Goal: Transaction & Acquisition: Purchase product/service

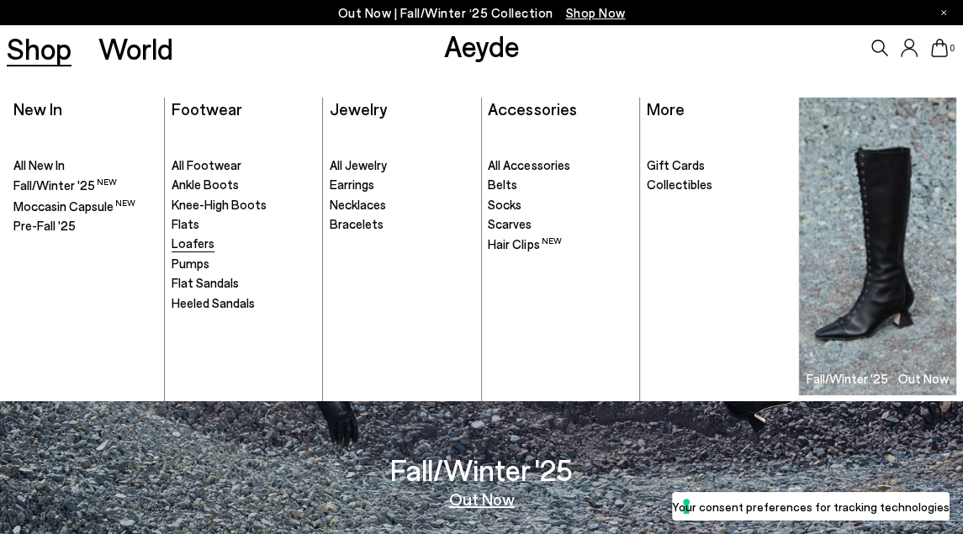
click at [182, 245] on span "Loafers" at bounding box center [193, 243] width 43 height 15
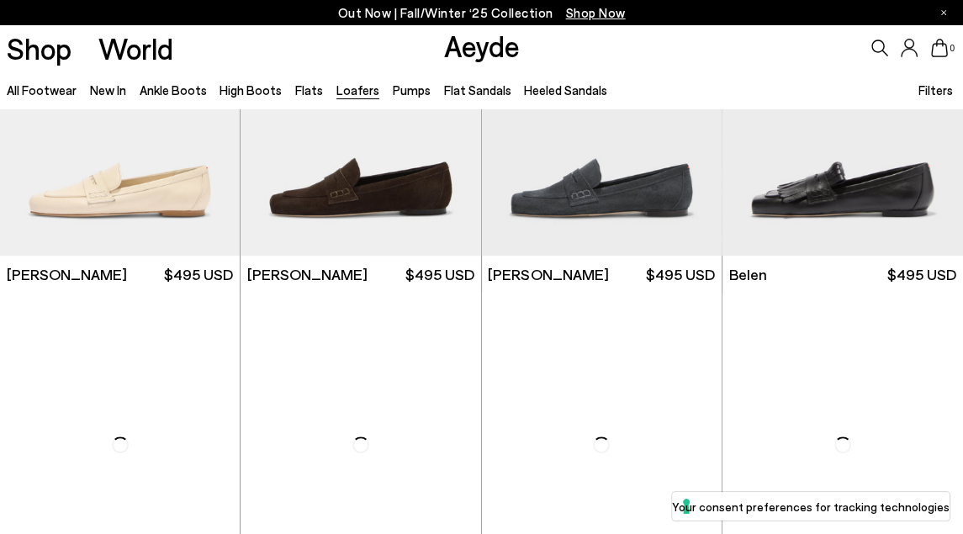
scroll to position [496, 0]
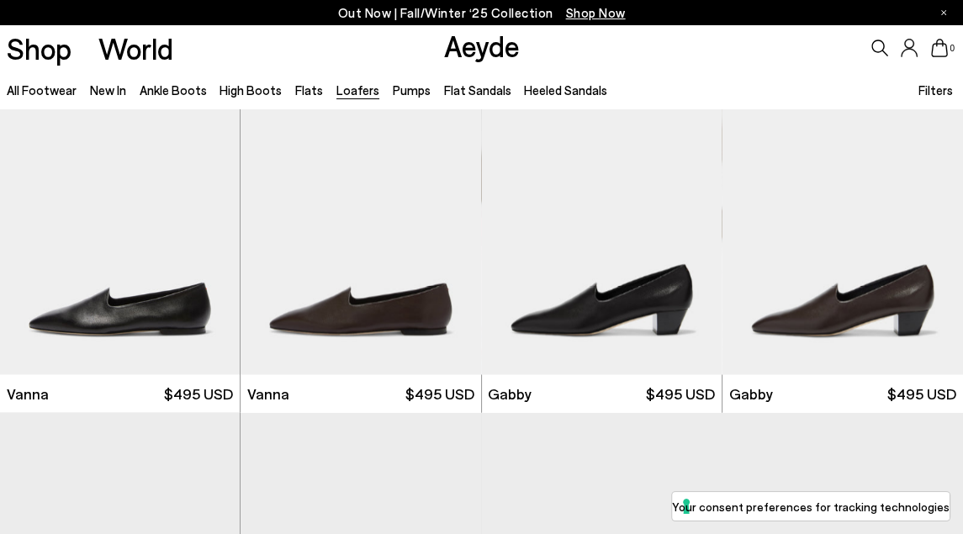
scroll to position [2063, 0]
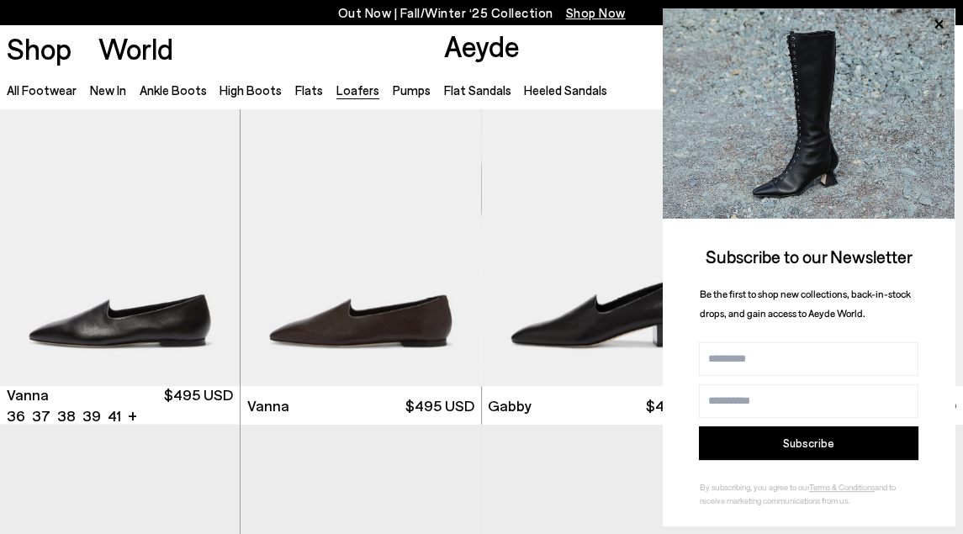
click at [99, 315] on img "1 / 6" at bounding box center [120, 235] width 240 height 302
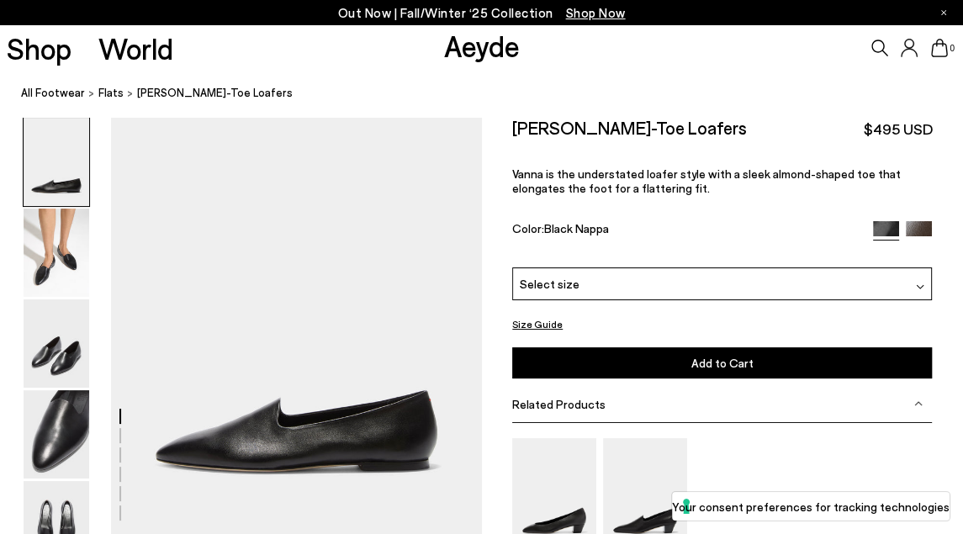
click at [542, 275] on span "Select size" at bounding box center [550, 284] width 60 height 18
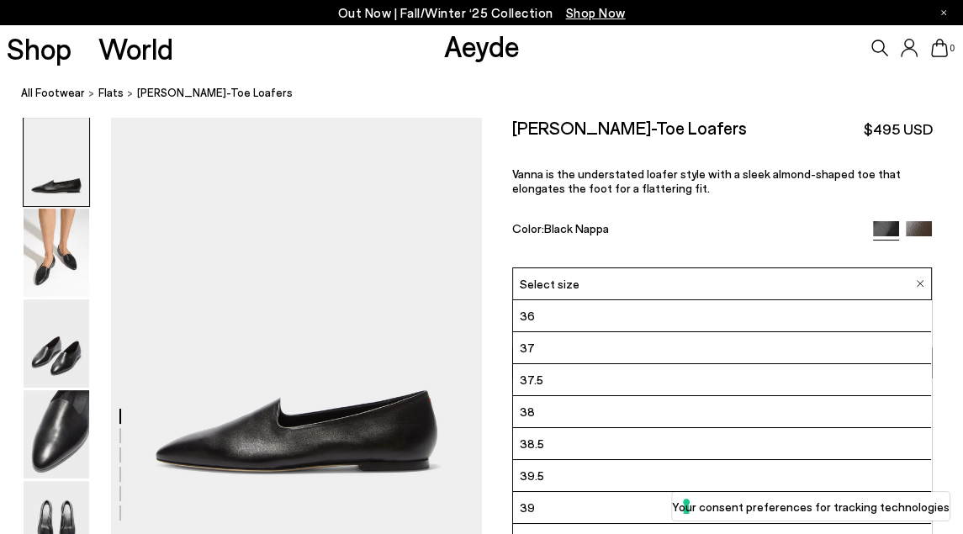
click at [542, 275] on span "Select size" at bounding box center [550, 284] width 60 height 18
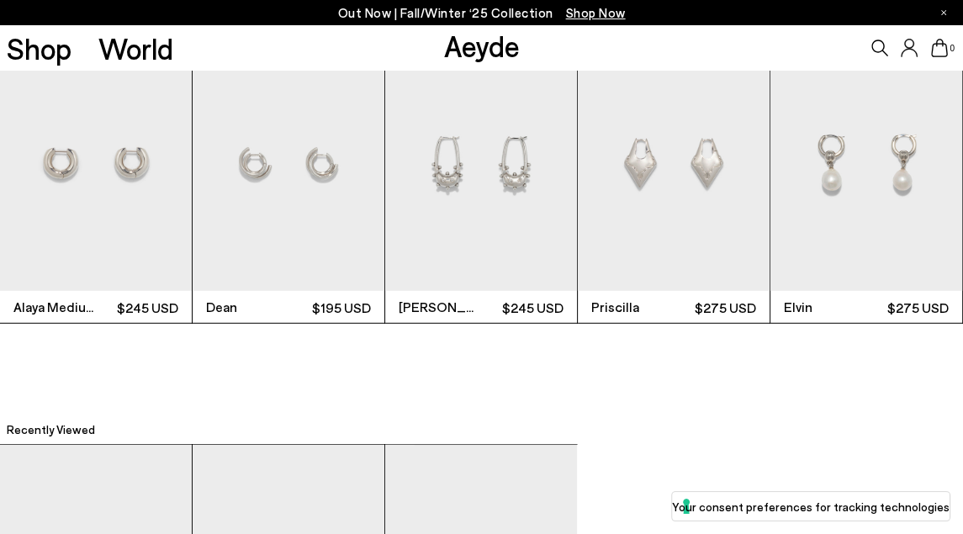
scroll to position [3514, 0]
